Goal: Task Accomplishment & Management: Manage account settings

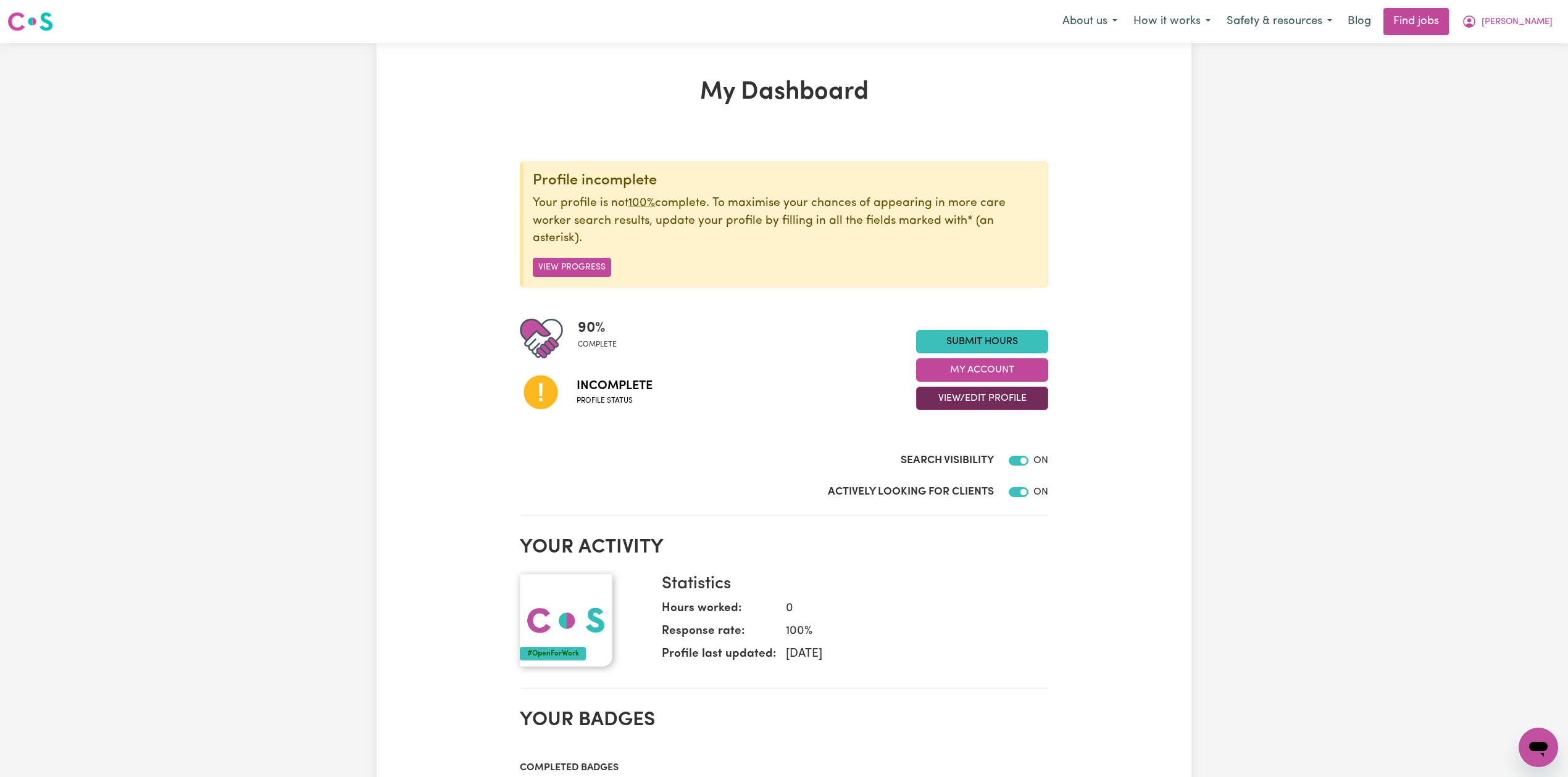
click at [963, 405] on button "View/Edit Profile" at bounding box center [981, 399] width 132 height 23
click at [934, 455] on link "Edit Profile" at bounding box center [974, 455] width 115 height 24
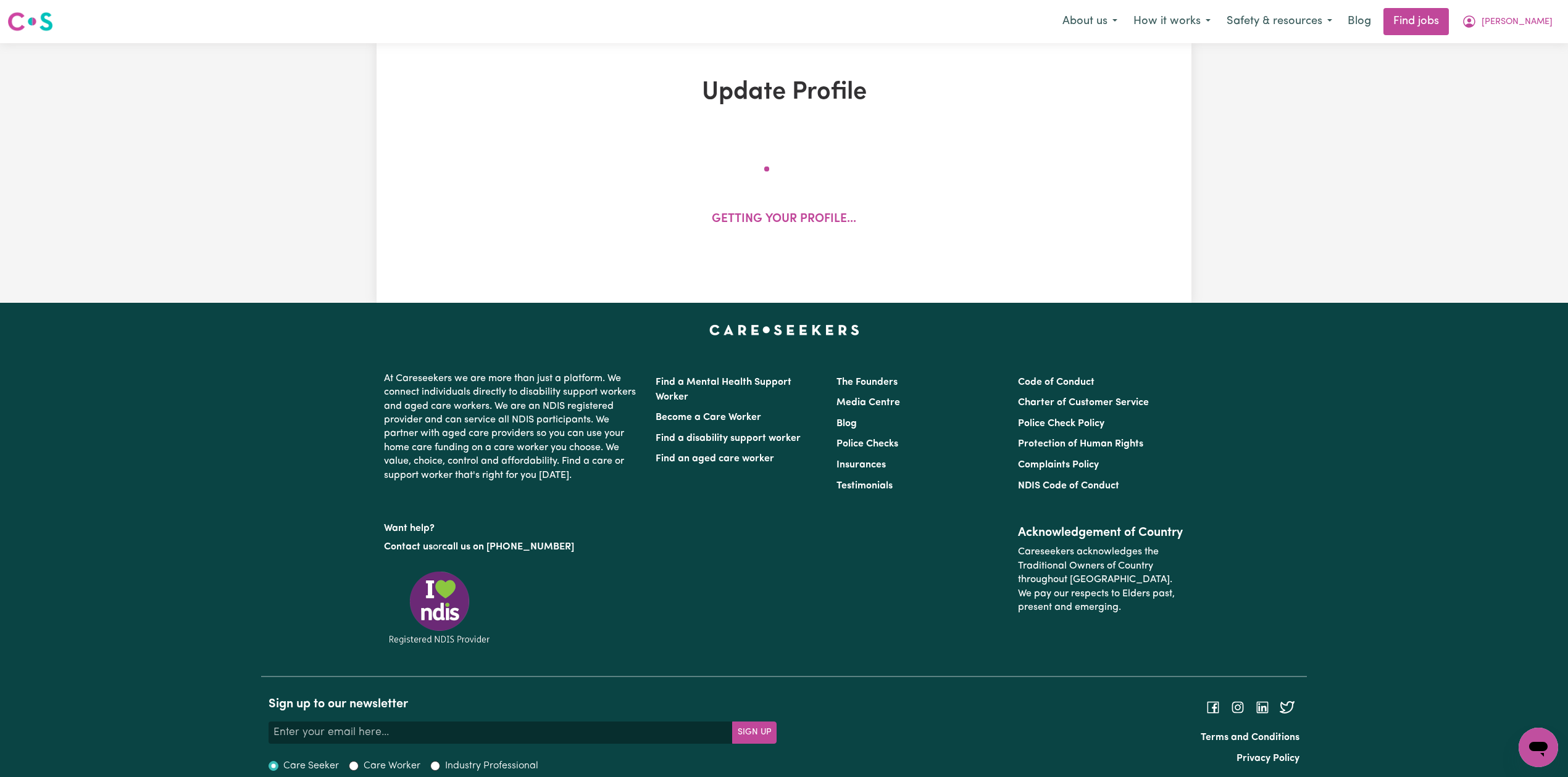
select select "[DEMOGRAPHIC_DATA]"
select select "[DEMOGRAPHIC_DATA] Work Visa"
select select "Studying a healthcare related degree or qualification"
select select "50"
select select "70"
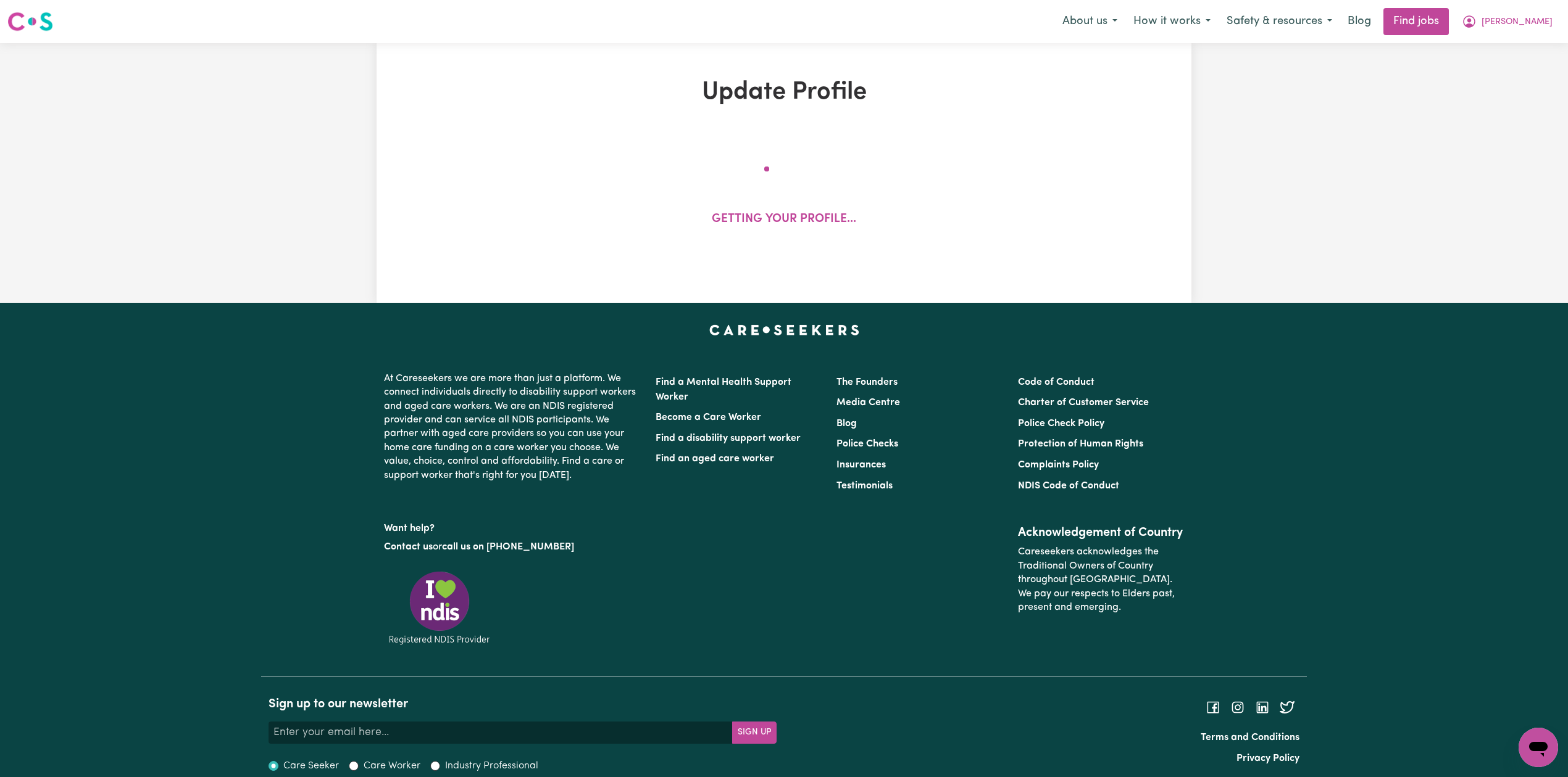
select select "70"
select select "95"
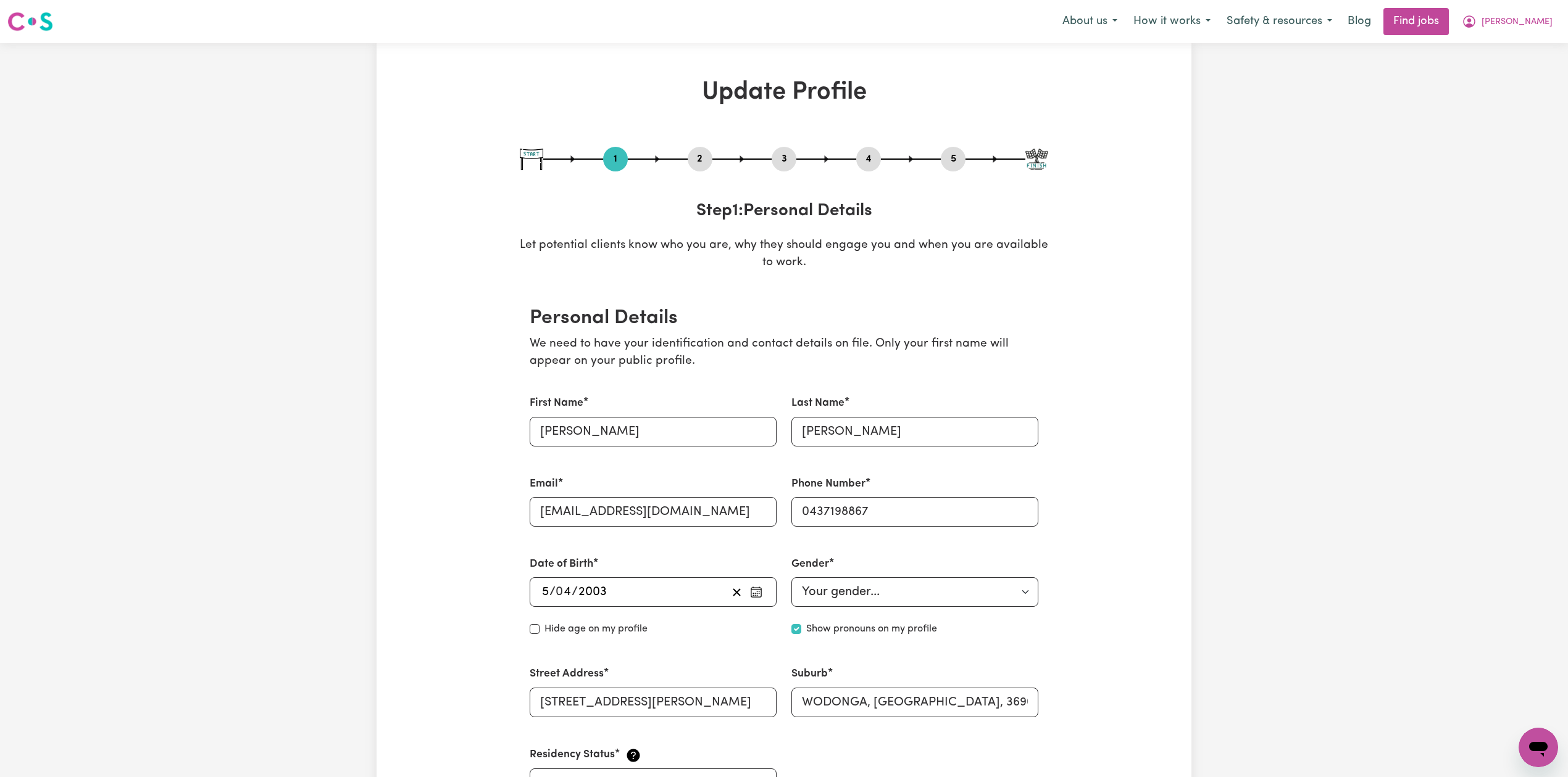
click at [687, 161] on div "1 2 3 4 5" at bounding box center [784, 158] width 528 height 24
click at [694, 161] on button "2" at bounding box center [699, 159] width 24 height 16
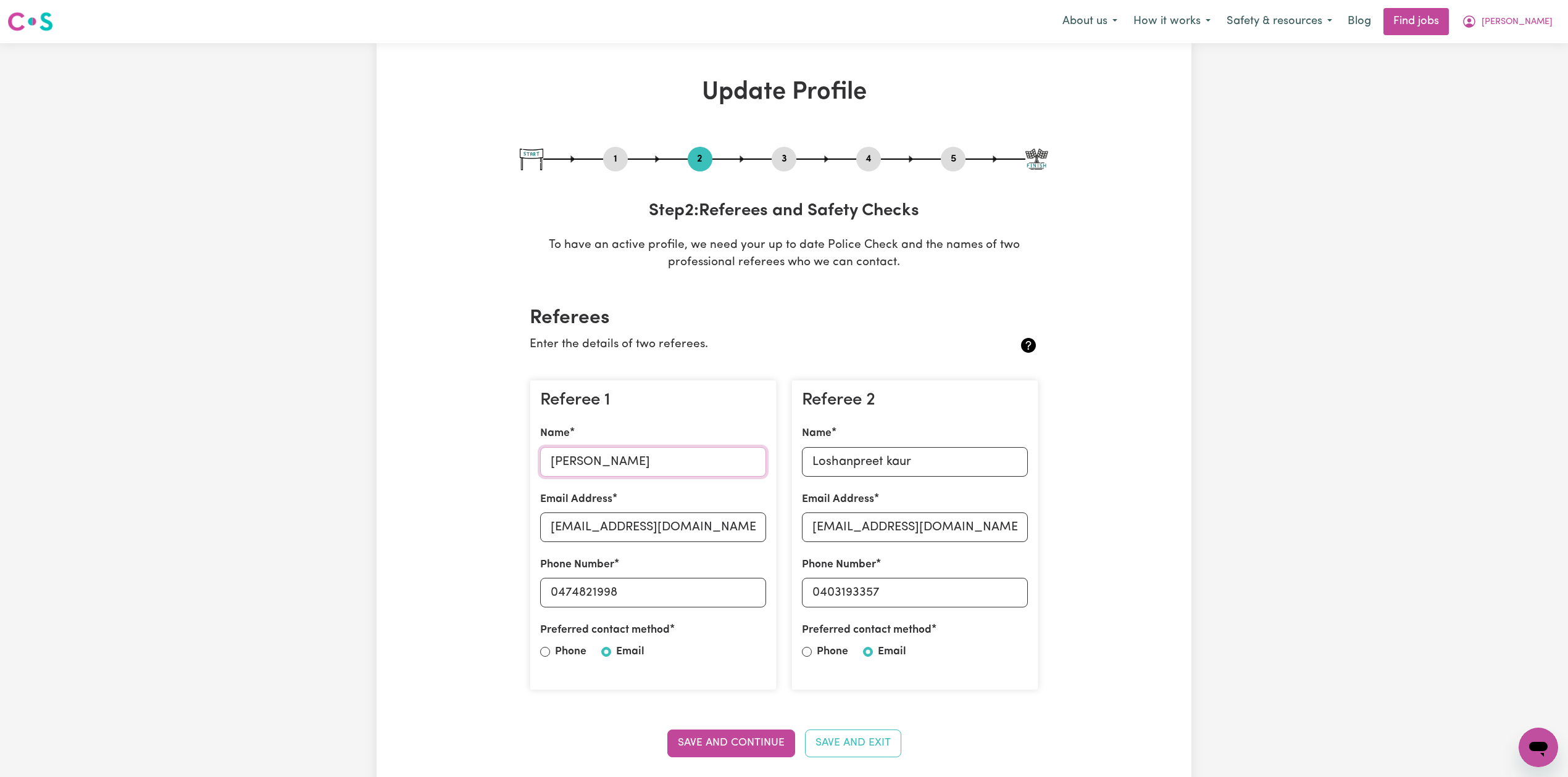
click at [571, 472] on input "[PERSON_NAME]" at bounding box center [652, 462] width 226 height 30
click at [572, 531] on input "[EMAIL_ADDRESS][DOMAIN_NAME]" at bounding box center [652, 527] width 226 height 30
drag, startPoint x: 556, startPoint y: 586, endPoint x: 701, endPoint y: 586, distance: 145.0
click at [704, 586] on input "0474821998" at bounding box center [652, 593] width 226 height 30
click at [859, 464] on input "Loshanpreet kaur" at bounding box center [914, 462] width 226 height 30
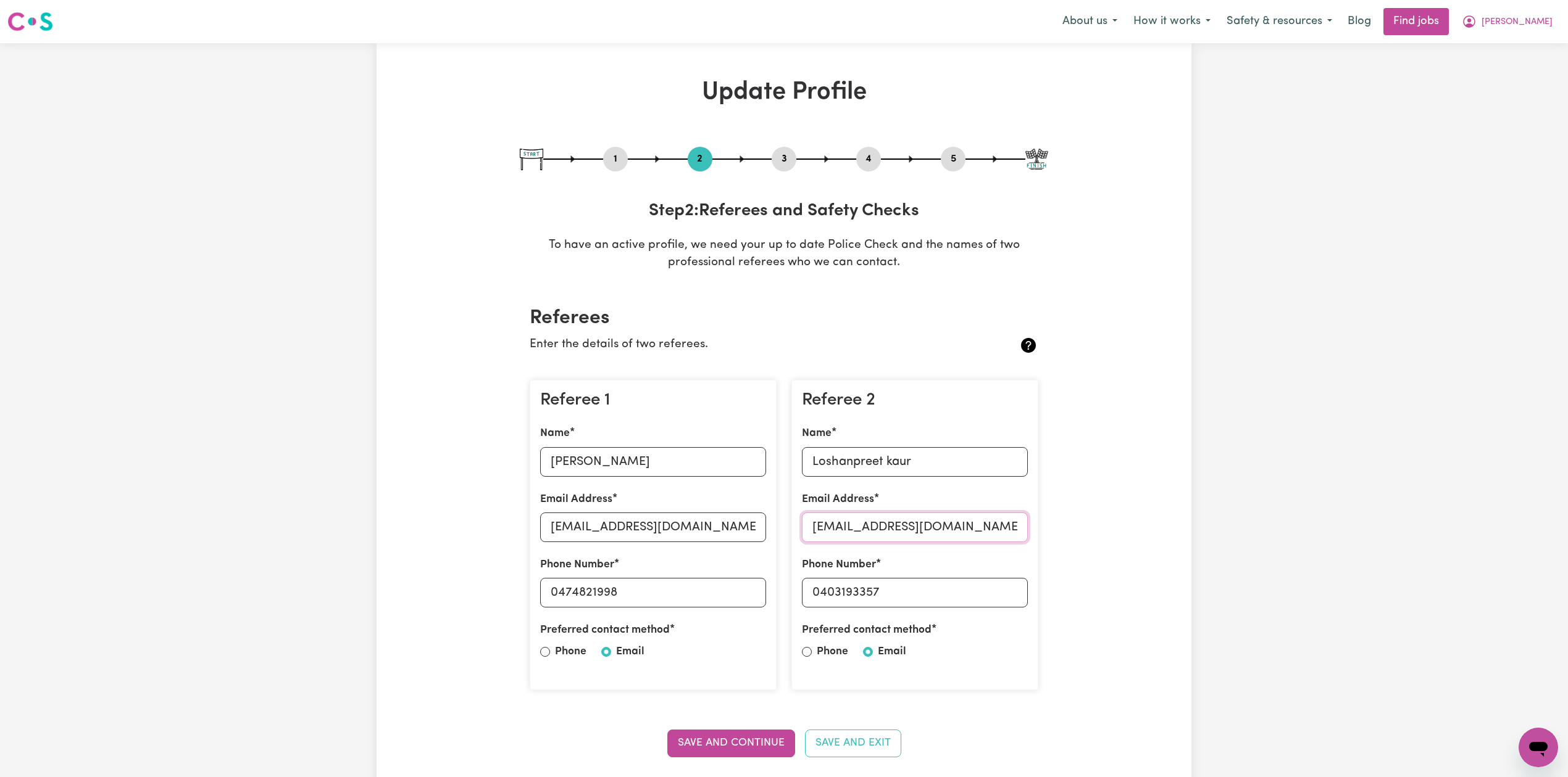
click at [837, 531] on input "[EMAIL_ADDRESS][DOMAIN_NAME]" at bounding box center [914, 527] width 226 height 30
drag, startPoint x: 820, startPoint y: 596, endPoint x: 990, endPoint y: 618, distance: 171.4
click at [1003, 618] on div "Referee 2 Name Loshanpreet kaur Email Address [EMAIL_ADDRESS][DOMAIN_NAME] Phon…" at bounding box center [915, 535] width 247 height 311
click at [951, 155] on button "5" at bounding box center [952, 159] width 24 height 16
select select "I am providing services through another platform"
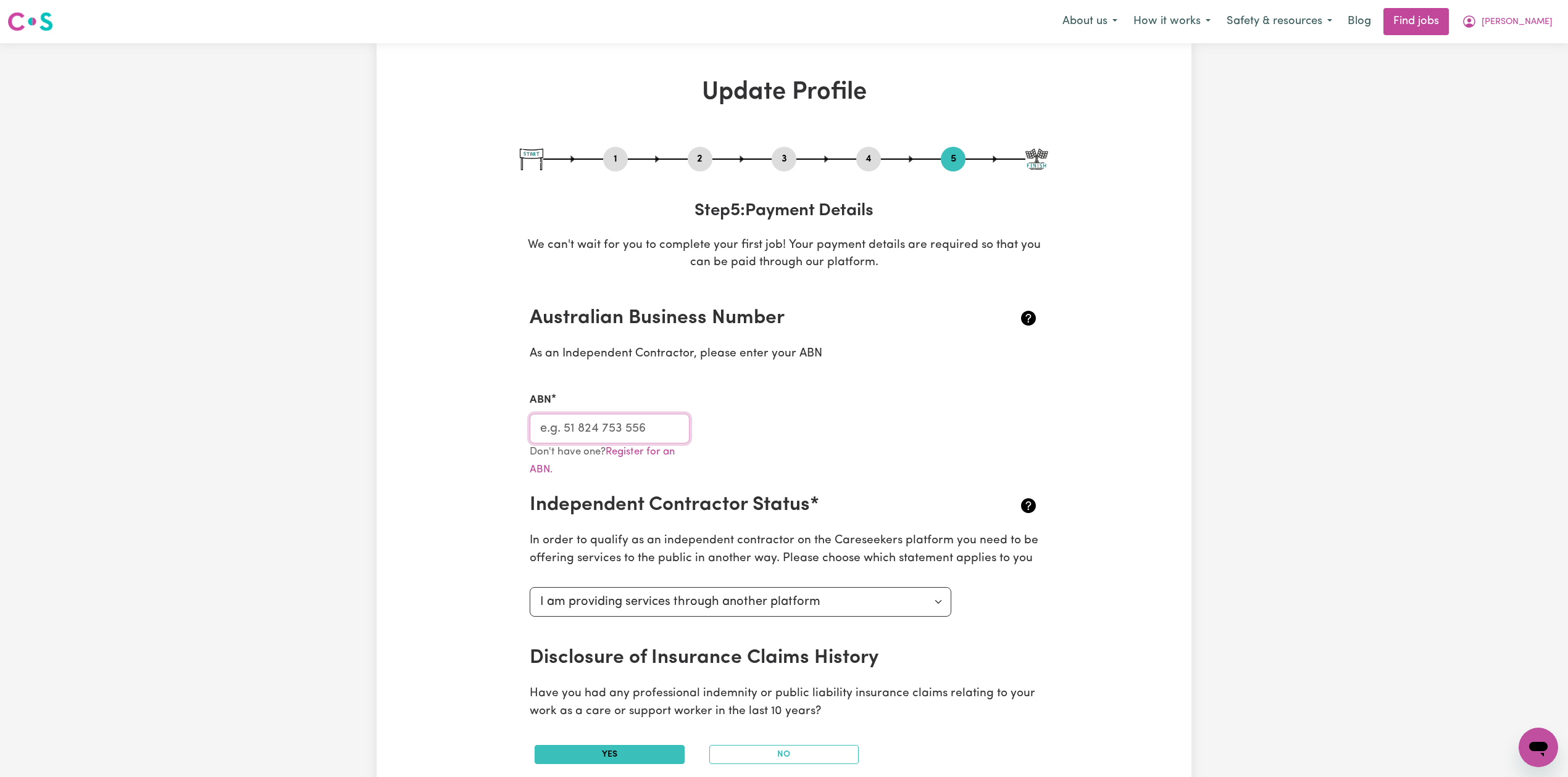
click at [563, 422] on input "ABN" at bounding box center [609, 428] width 160 height 30
click at [1542, 17] on span "[PERSON_NAME]" at bounding box center [1516, 22] width 71 height 13
click at [1507, 98] on link "Logout" at bounding box center [1510, 94] width 98 height 23
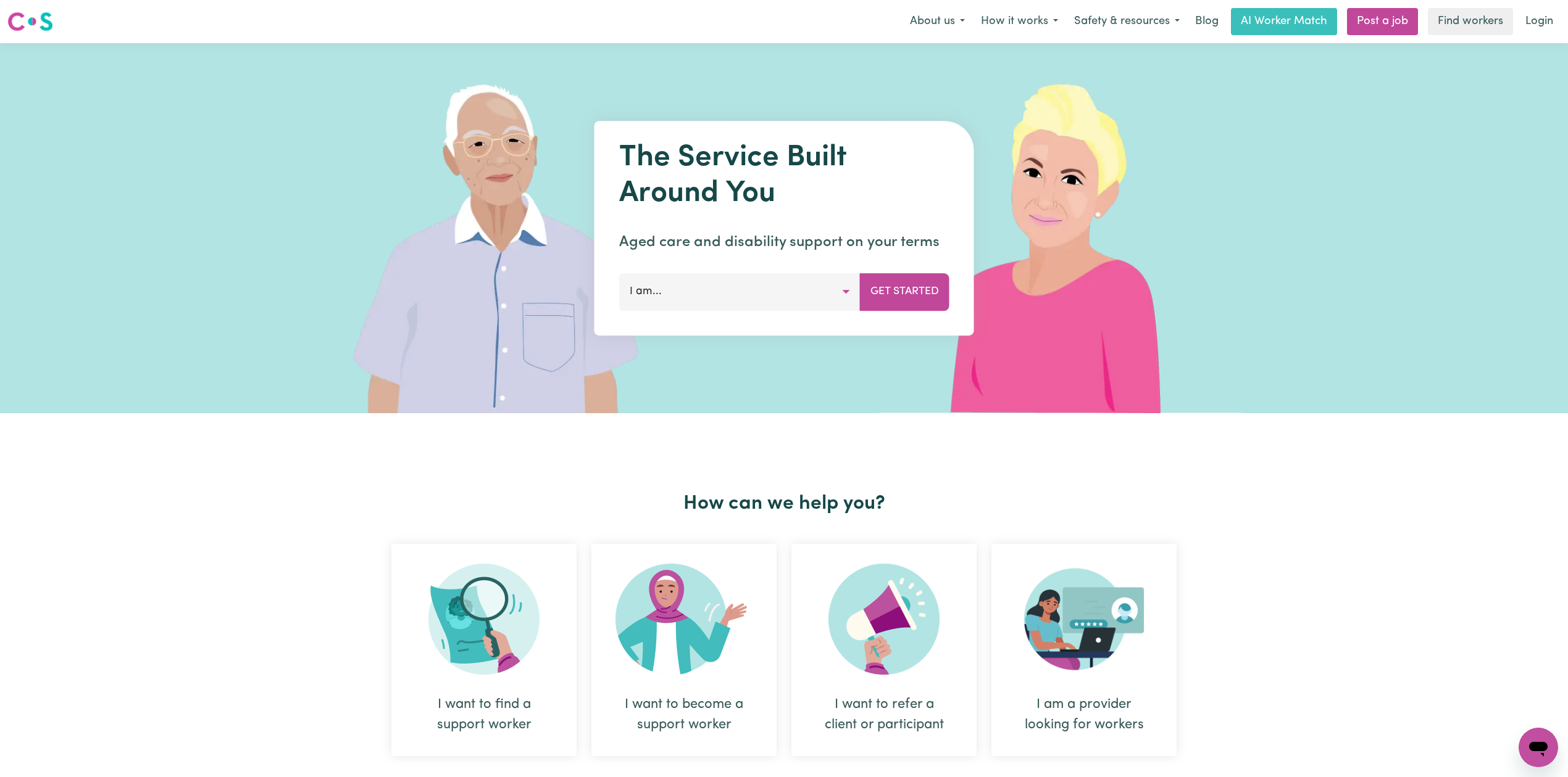
click at [1533, 32] on link "Login" at bounding box center [1538, 22] width 42 height 27
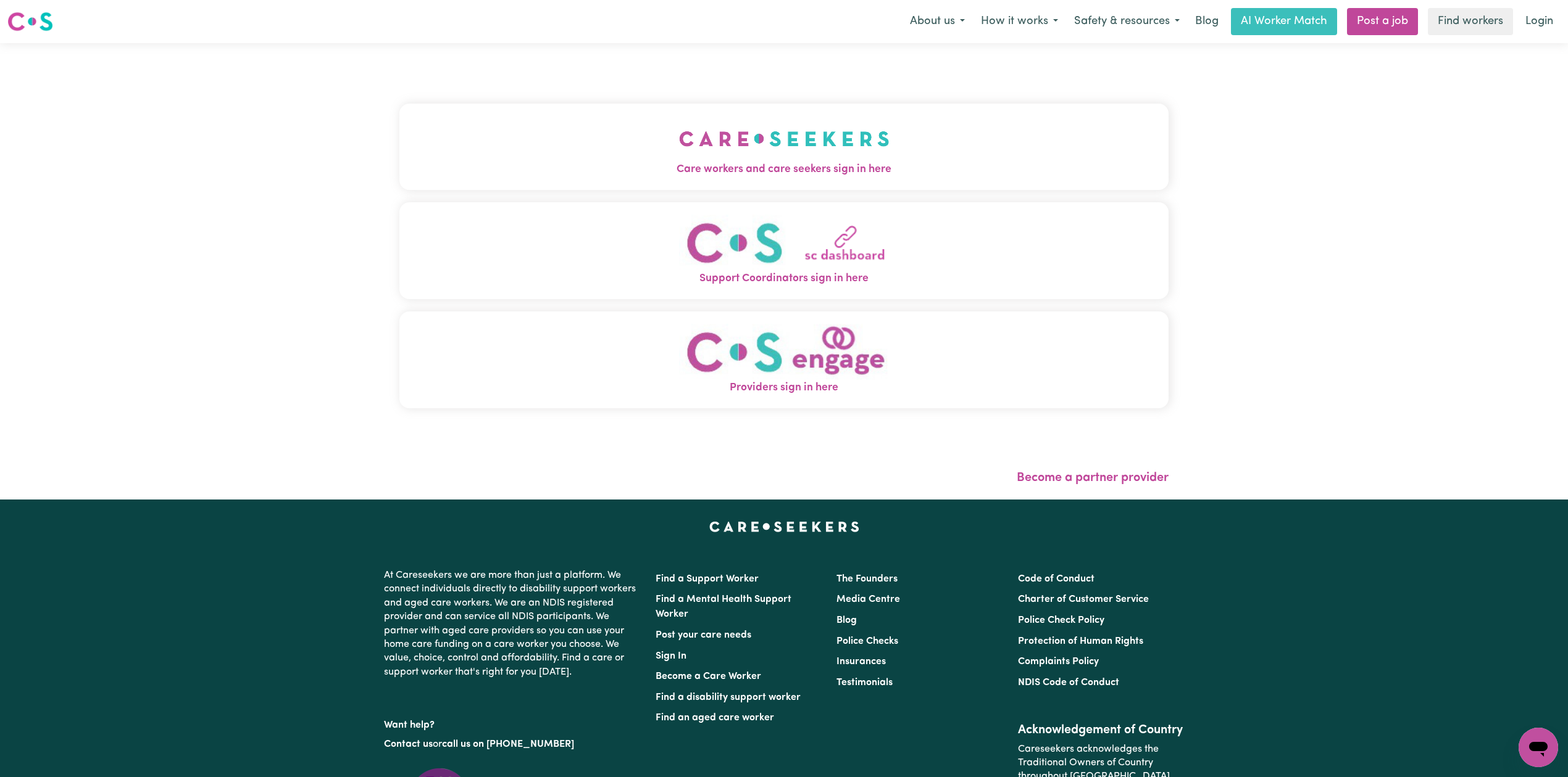
click at [633, 185] on button "Care workers and care seekers sign in here" at bounding box center [784, 146] width 769 height 86
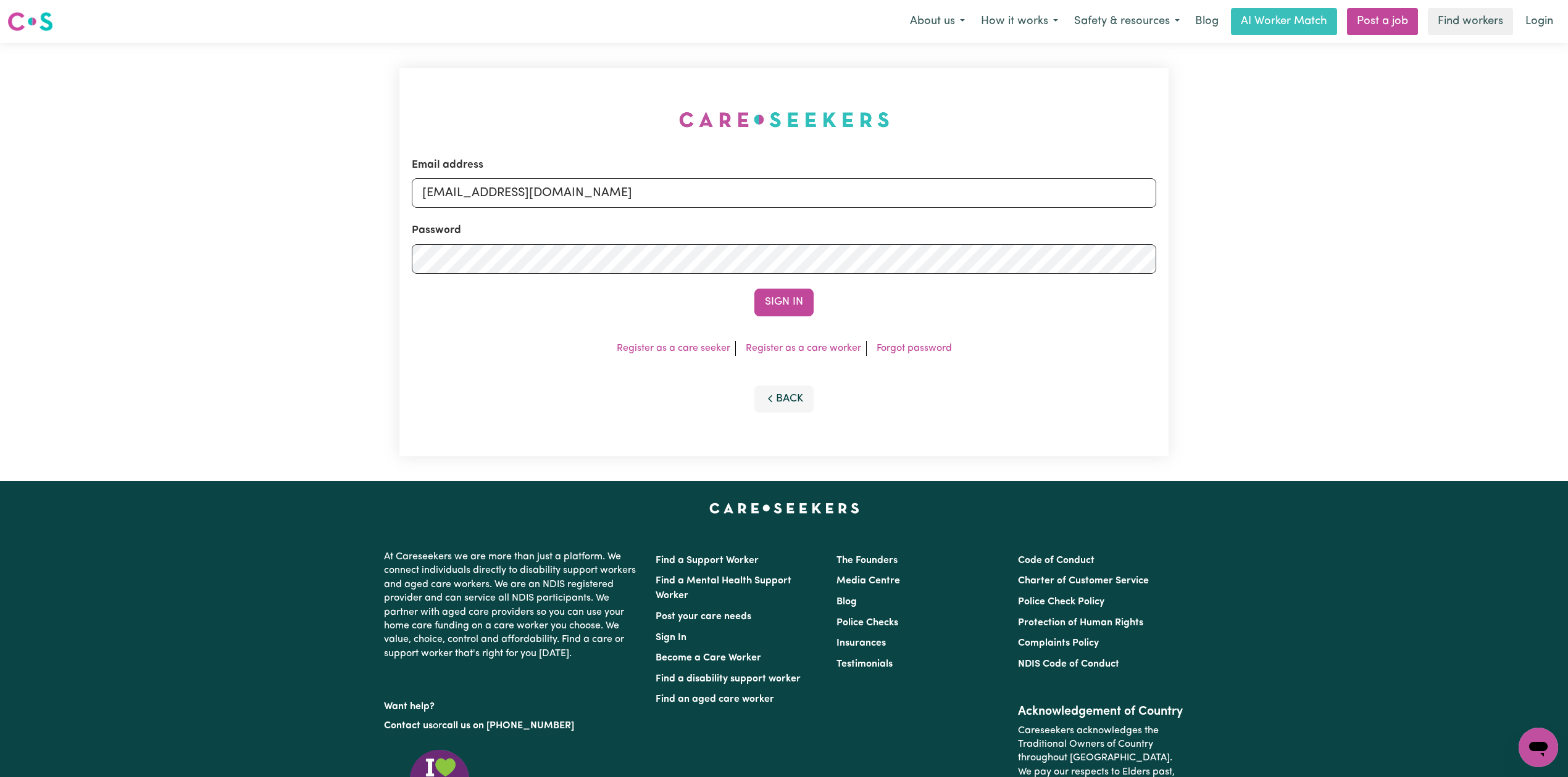
click at [545, 210] on form "Email address [EMAIL_ADDRESS][DOMAIN_NAME] Password Sign In" at bounding box center [784, 236] width 744 height 159
drag, startPoint x: 556, startPoint y: 184, endPoint x: 554, endPoint y: 204, distance: 20.1
click at [556, 184] on input "[EMAIL_ADDRESS][DOMAIN_NAME]" at bounding box center [784, 193] width 744 height 30
drag, startPoint x: 483, startPoint y: 184, endPoint x: 785, endPoint y: 227, distance: 305.0
click at [783, 225] on form "Email address Superuser~[EMAIL_ADDRESS][DOMAIN_NAME] Password Sign In" at bounding box center [784, 236] width 744 height 159
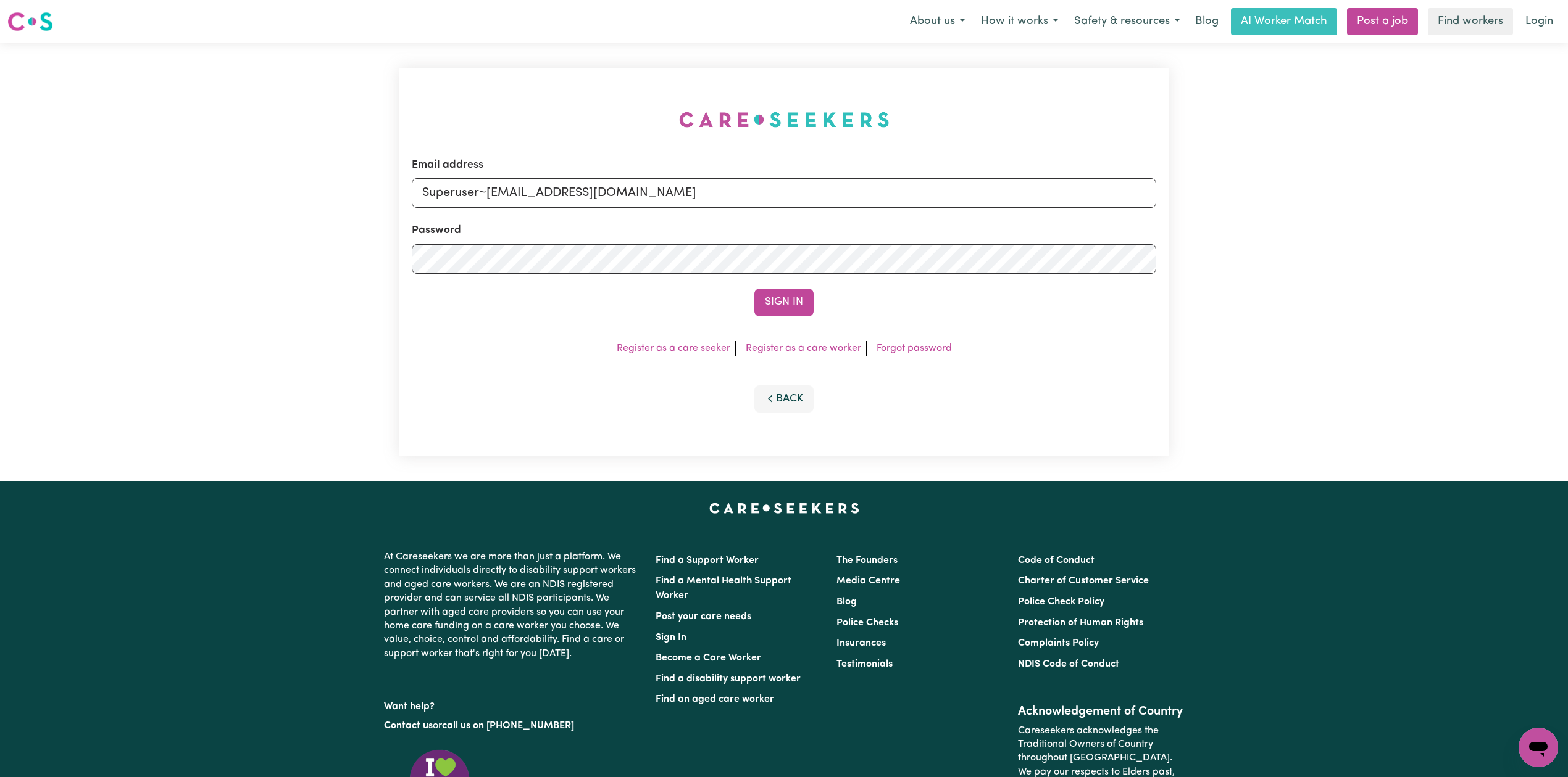
click at [505, 190] on input "Superuser~[EMAIL_ADDRESS][DOMAIN_NAME]" at bounding box center [784, 193] width 744 height 30
drag, startPoint x: 485, startPoint y: 185, endPoint x: 895, endPoint y: 238, distance: 413.4
click at [941, 230] on form "Email address Superuser~[EMAIL_ADDRESS][DOMAIN_NAME] Password Sign In" at bounding box center [784, 236] width 744 height 159
type input "Superuser~[EMAIL_ADDRESS][DOMAIN_NAME]"
click at [754, 304] on button "Sign In" at bounding box center [784, 302] width 59 height 27
